Goal: Find specific page/section: Find specific page/section

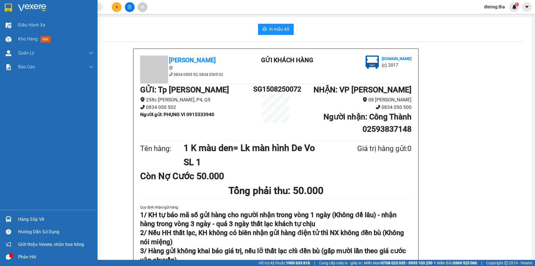
click at [32, 41] on span "Kho hàng" at bounding box center [28, 38] width 20 height 5
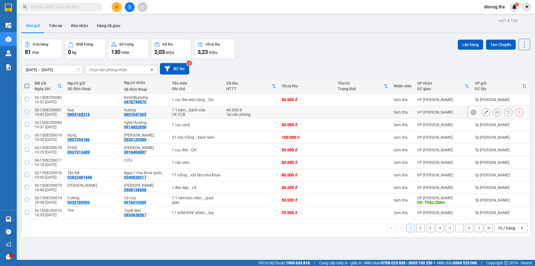
scroll to position [26, 0]
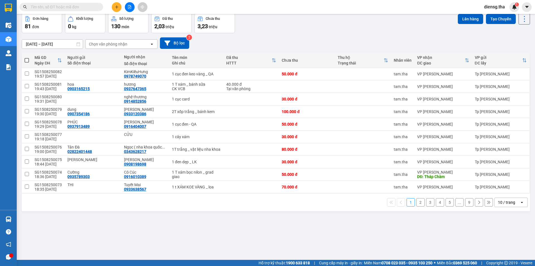
click at [499, 202] on div "10 / trang" at bounding box center [506, 202] width 17 height 6
click at [503, 190] on span "100 / trang" at bounding box center [505, 190] width 20 height 6
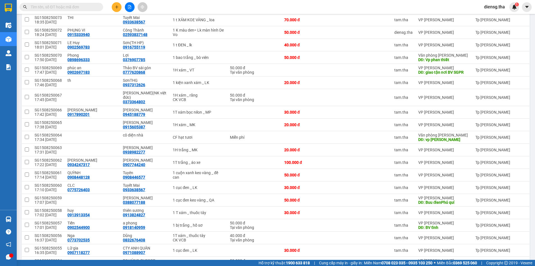
scroll to position [0, 0]
